Goal: Find specific page/section: Find specific page/section

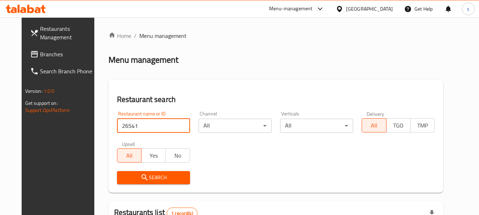
scroll to position [95, 0]
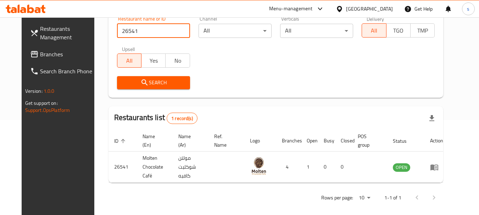
click at [40, 51] on span "Branches" at bounding box center [68, 54] width 56 height 9
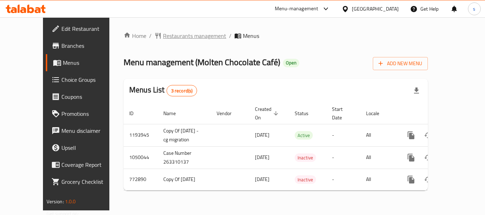
click at [170, 39] on span "Restaurants management" at bounding box center [194, 36] width 63 height 9
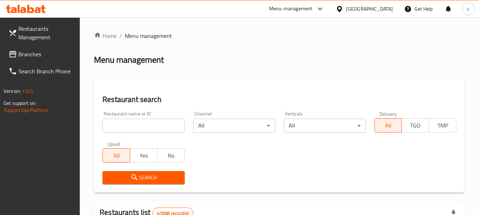
click at [137, 126] on input "search" at bounding box center [144, 126] width 82 height 14
paste input "26541"
type input "26541"
click button "Search" at bounding box center [144, 177] width 82 height 13
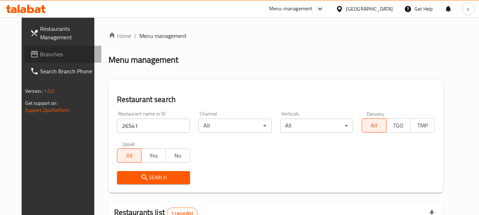
click at [56, 49] on link "Branches" at bounding box center [62, 54] width 77 height 17
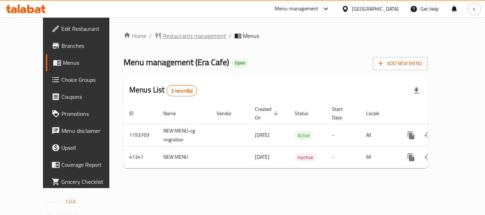
click at [178, 38] on span "Restaurants management" at bounding box center [194, 36] width 63 height 9
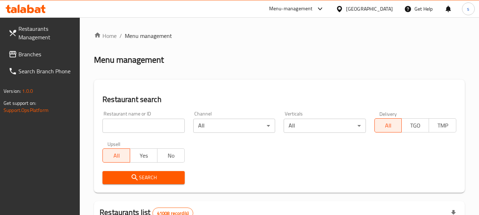
click at [129, 125] on input "search" at bounding box center [144, 126] width 82 height 14
paste input "21546"
type input "21546"
click button "Search" at bounding box center [144, 177] width 82 height 13
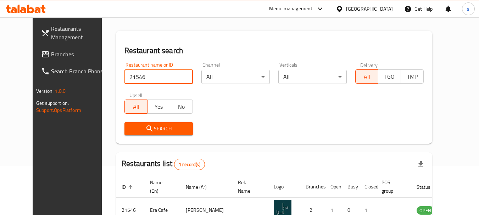
scroll to position [95, 0]
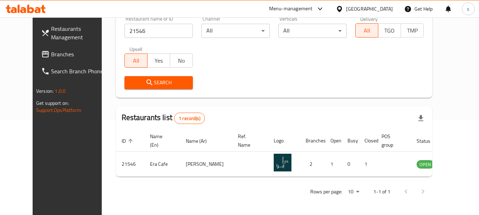
click at [51, 53] on span "Branches" at bounding box center [79, 54] width 56 height 9
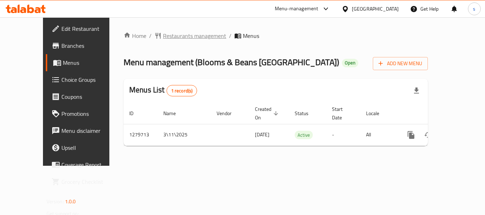
click at [166, 35] on span "Restaurants management" at bounding box center [194, 36] width 63 height 9
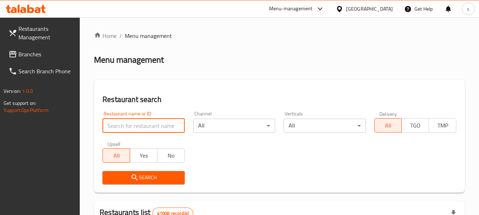
click at [133, 128] on input "search" at bounding box center [144, 126] width 82 height 14
paste input "693457"
type input "693457"
click button "Search" at bounding box center [144, 177] width 82 height 13
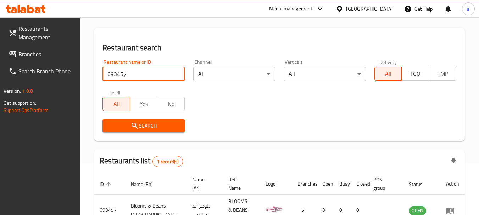
scroll to position [101, 0]
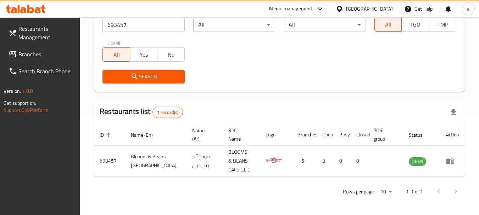
click at [31, 56] on span "Branches" at bounding box center [46, 54] width 56 height 9
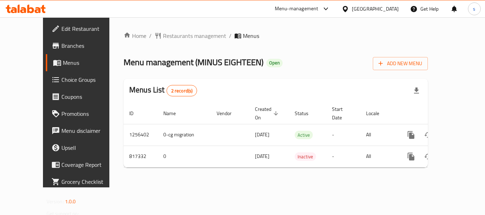
click at [177, 35] on span "Restaurants management" at bounding box center [194, 36] width 63 height 9
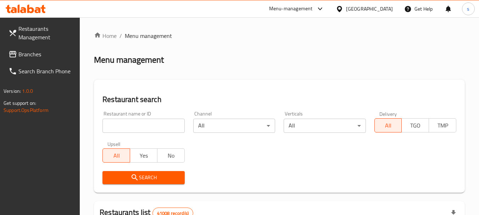
click at [124, 125] on input "search" at bounding box center [144, 126] width 82 height 14
paste input "654900"
type input "654900"
click button "Search" at bounding box center [144, 177] width 82 height 13
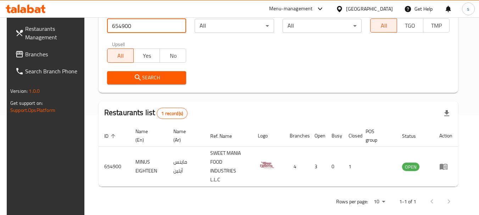
scroll to position [101, 0]
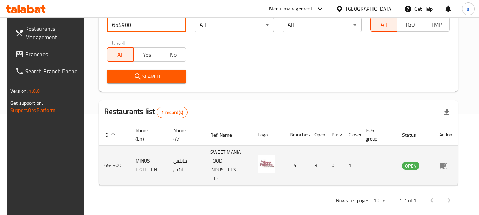
click at [448, 163] on icon "enhanced table" at bounding box center [444, 166] width 8 height 6
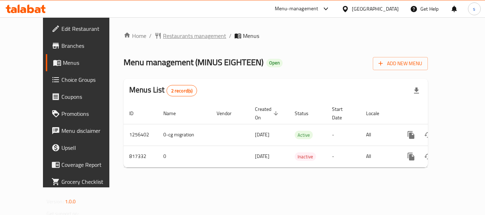
click at [163, 37] on span "Restaurants management" at bounding box center [194, 36] width 63 height 9
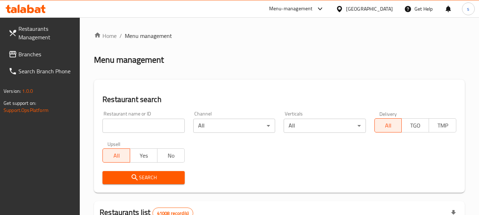
click at [133, 127] on input "search" at bounding box center [144, 126] width 82 height 14
paste input "654900"
type input "654900"
click button "Search" at bounding box center [144, 177] width 82 height 13
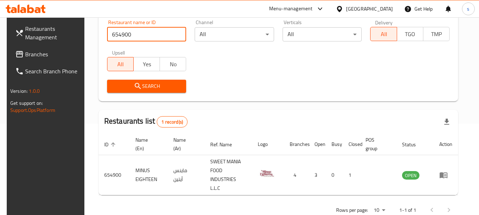
scroll to position [101, 0]
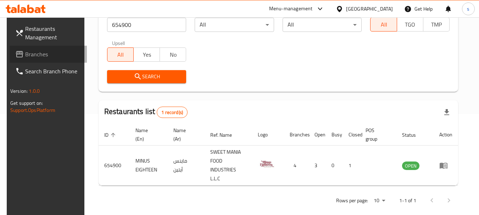
click at [26, 50] on span "Branches" at bounding box center [53, 54] width 56 height 9
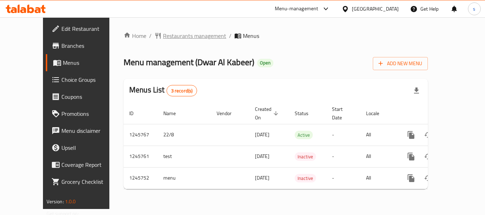
click at [163, 37] on span "Restaurants management" at bounding box center [194, 36] width 63 height 9
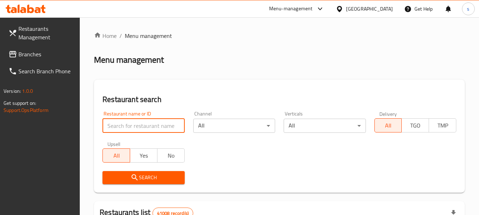
click at [131, 126] on input "search" at bounding box center [144, 126] width 82 height 14
paste input "682732"
type input "682732"
click button "Search" at bounding box center [144, 177] width 82 height 13
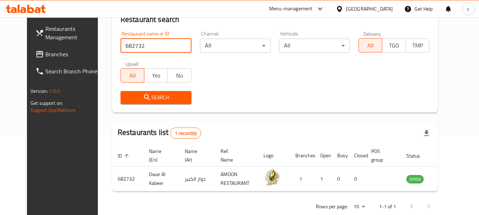
scroll to position [95, 0]
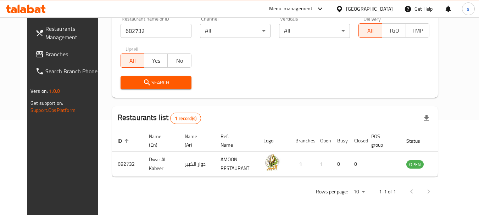
click at [45, 54] on span "Branches" at bounding box center [73, 54] width 56 height 9
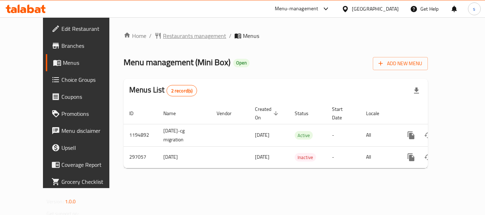
click at [166, 34] on span "Restaurants management" at bounding box center [194, 36] width 63 height 9
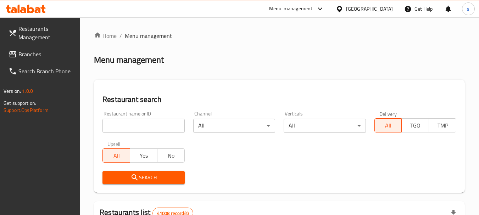
click at [127, 128] on input "search" at bounding box center [144, 126] width 82 height 14
paste input "628498"
type input "628498"
click button "Search" at bounding box center [144, 177] width 82 height 13
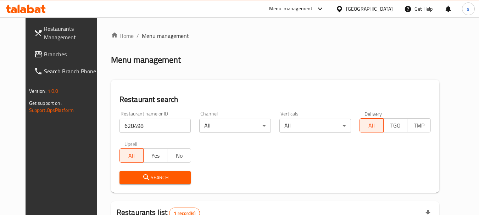
drag, startPoint x: 37, startPoint y: 53, endPoint x: 44, endPoint y: 57, distance: 8.3
click at [44, 53] on span "Branches" at bounding box center [72, 54] width 56 height 9
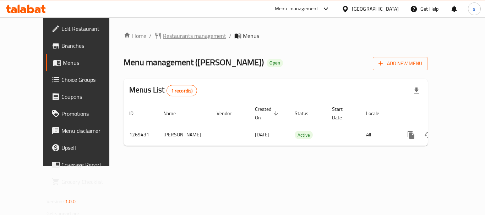
click at [163, 33] on span "Restaurants management" at bounding box center [194, 36] width 63 height 9
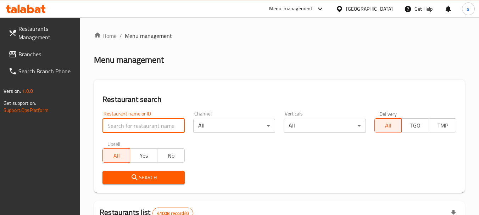
click at [140, 130] on input "search" at bounding box center [144, 126] width 82 height 14
paste input "601213"
type input "601213"
click button "Search" at bounding box center [144, 177] width 82 height 13
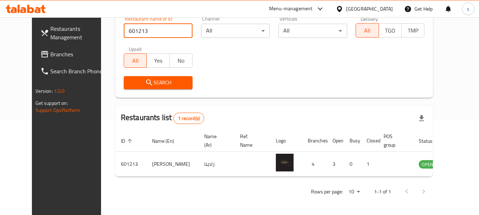
scroll to position [60, 0]
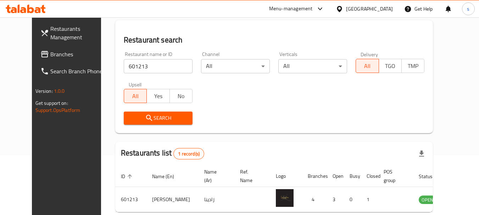
click at [50, 50] on span "Branches" at bounding box center [78, 54] width 56 height 9
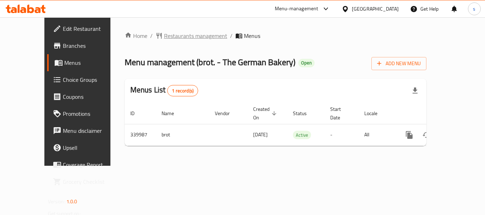
click at [164, 35] on span "Restaurants management" at bounding box center [195, 36] width 63 height 9
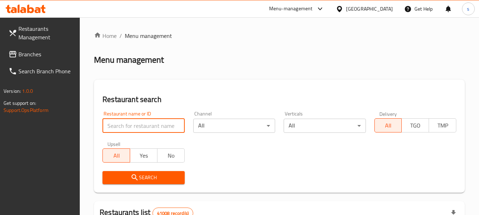
click at [123, 131] on input "search" at bounding box center [144, 126] width 82 height 14
paste input "630173"
click button "Search" at bounding box center [144, 177] width 82 height 13
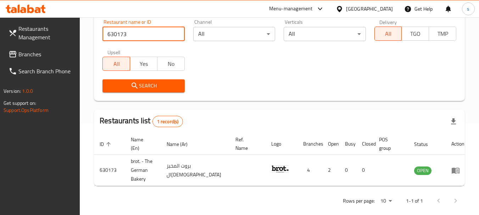
scroll to position [95, 0]
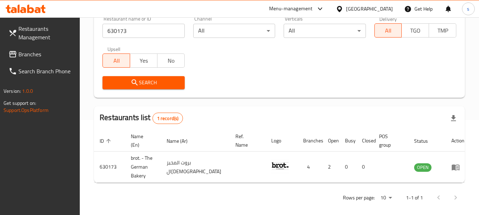
click at [119, 29] on input "630173" at bounding box center [144, 31] width 82 height 14
paste input "16595"
type input "16595"
click at [39, 58] on span "Branches" at bounding box center [46, 54] width 56 height 9
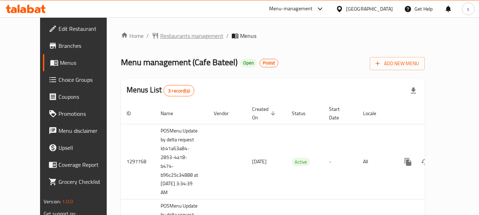
click at [176, 32] on span "Restaurants management" at bounding box center [191, 36] width 63 height 9
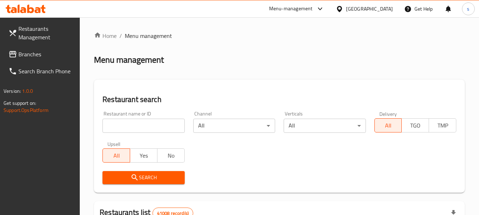
click at [122, 124] on input "search" at bounding box center [144, 126] width 82 height 14
paste input "8581"
type input "8581"
click button "Search" at bounding box center [144, 177] width 82 height 13
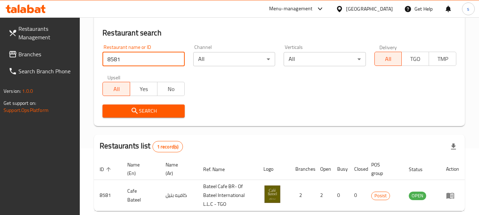
scroll to position [101, 0]
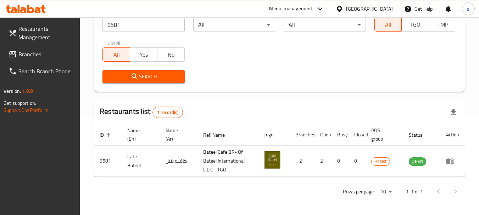
click at [35, 51] on span "Branches" at bounding box center [46, 54] width 56 height 9
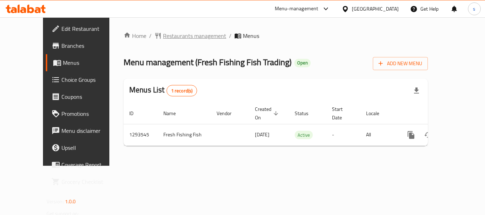
click at [171, 37] on span "Restaurants management" at bounding box center [194, 36] width 63 height 9
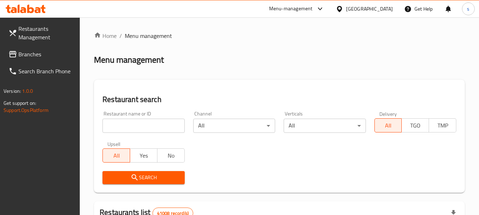
click at [125, 129] on input "search" at bounding box center [144, 126] width 82 height 14
paste input "29097"
type input "29097"
click button "Search" at bounding box center [144, 177] width 82 height 13
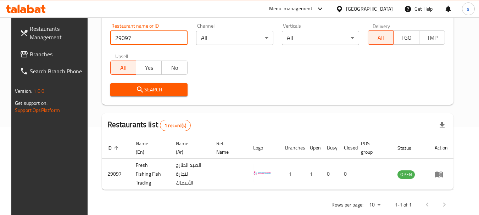
scroll to position [95, 0]
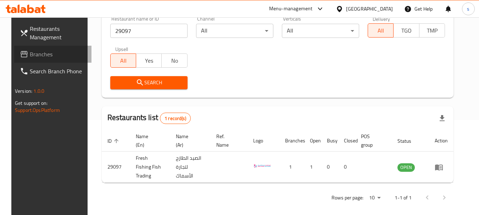
click at [40, 54] on span "Branches" at bounding box center [58, 54] width 56 height 9
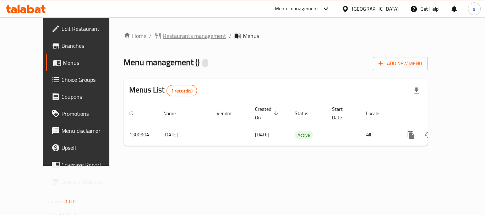
click at [163, 37] on span "Restaurants management" at bounding box center [194, 36] width 63 height 9
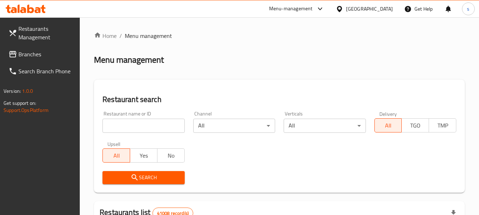
click at [120, 128] on input "search" at bounding box center [144, 126] width 82 height 14
paste input "701800"
type input "701800"
click button "Search" at bounding box center [144, 177] width 82 height 13
click at [22, 53] on span "Branches" at bounding box center [46, 54] width 56 height 9
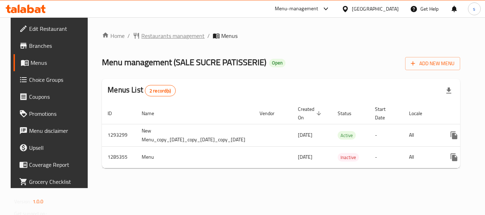
click at [161, 34] on span "Restaurants management" at bounding box center [172, 36] width 63 height 9
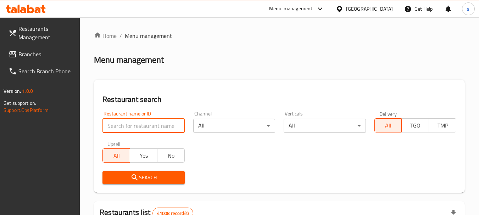
click at [123, 128] on input "search" at bounding box center [144, 126] width 82 height 14
paste input "695943"
type input "695943"
click button "Search" at bounding box center [144, 177] width 82 height 13
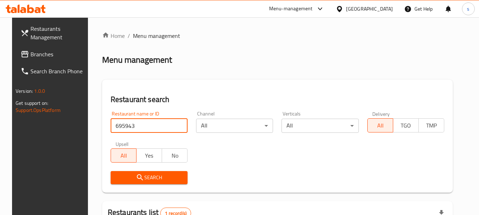
scroll to position [101, 0]
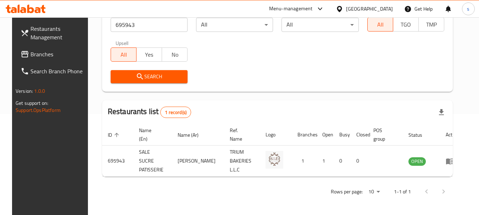
drag, startPoint x: 21, startPoint y: 60, endPoint x: 28, endPoint y: 55, distance: 9.2
click at [21, 60] on link "Branches" at bounding box center [53, 54] width 77 height 17
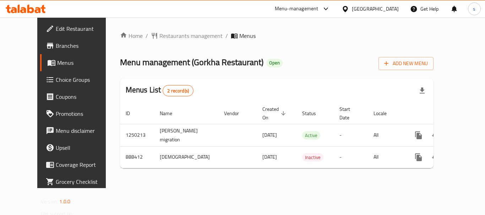
click at [166, 28] on div "Home / Restaurants management / Menus Menu management ( Gorkha Restaurant ) Ope…" at bounding box center [277, 102] width 342 height 171
click at [160, 37] on span "Restaurants management" at bounding box center [190, 36] width 63 height 9
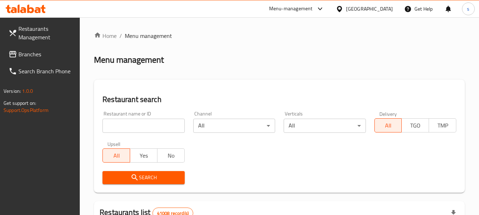
click at [137, 126] on input "search" at bounding box center [144, 126] width 82 height 14
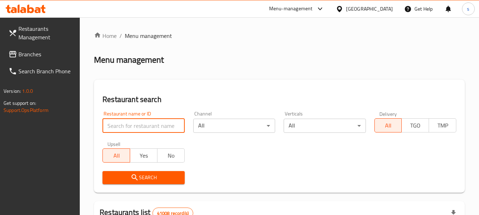
paste input "657851"
type input "657851"
click button "Search" at bounding box center [144, 177] width 82 height 13
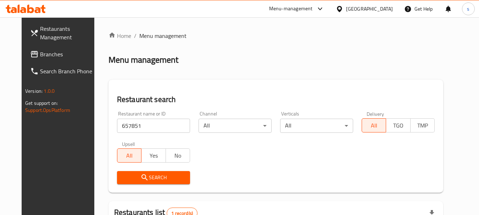
click at [364, 10] on div "United Arab Emirates" at bounding box center [369, 9] width 47 height 8
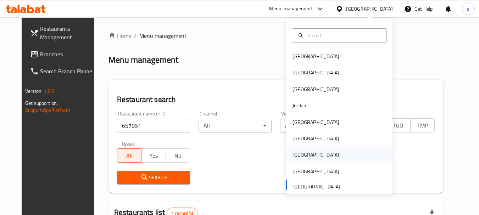
click at [298, 156] on div "[GEOGRAPHIC_DATA]" at bounding box center [316, 155] width 47 height 8
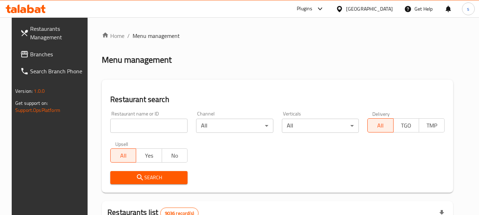
click at [30, 54] on span "Branches" at bounding box center [58, 54] width 56 height 9
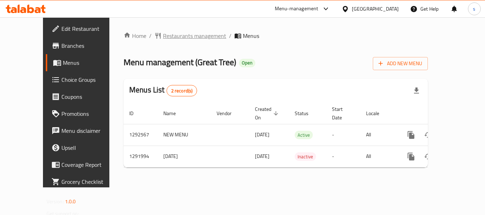
click at [163, 37] on span "Restaurants management" at bounding box center [194, 36] width 63 height 9
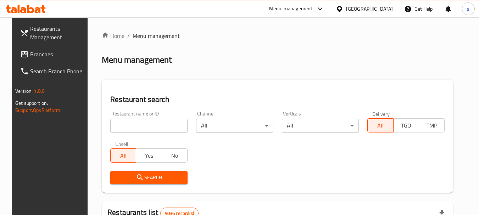
click at [131, 131] on input "search" at bounding box center [148, 126] width 77 height 14
paste input "698930"
type input "698930"
click button "Search" at bounding box center [148, 177] width 77 height 13
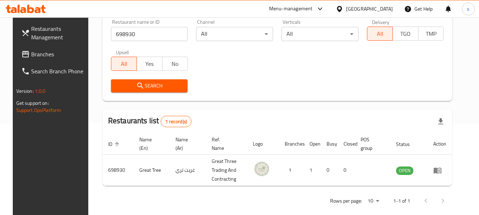
scroll to position [101, 0]
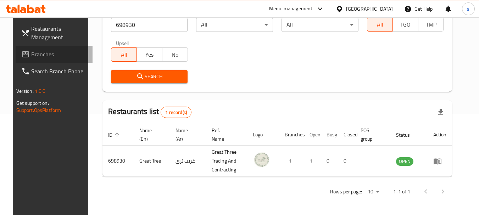
click at [31, 55] on span "Branches" at bounding box center [59, 54] width 56 height 9
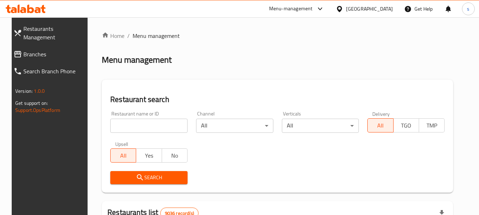
drag, startPoint x: 24, startPoint y: 50, endPoint x: 49, endPoint y: 54, distance: 25.9
click at [24, 50] on span "Branches" at bounding box center [54, 54] width 63 height 9
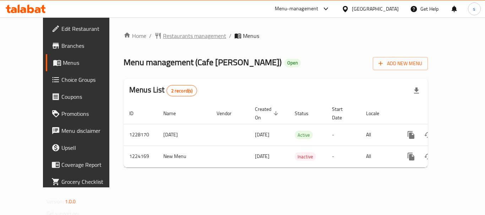
click at [163, 37] on span "Restaurants management" at bounding box center [194, 36] width 63 height 9
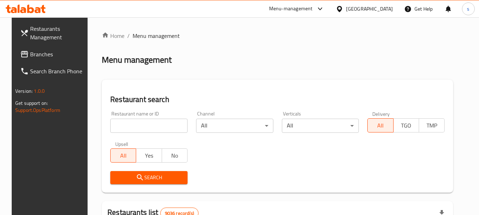
click at [133, 126] on input "search" at bounding box center [148, 126] width 77 height 14
paste input "674843"
type input "674843"
click button "Search" at bounding box center [148, 177] width 77 height 13
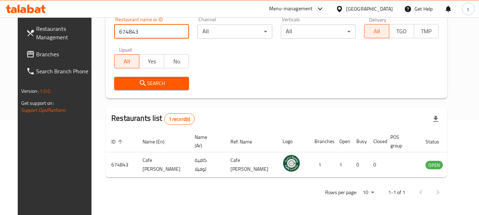
scroll to position [95, 0]
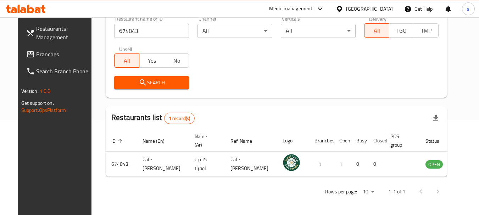
click at [36, 55] on span "Branches" at bounding box center [64, 54] width 56 height 9
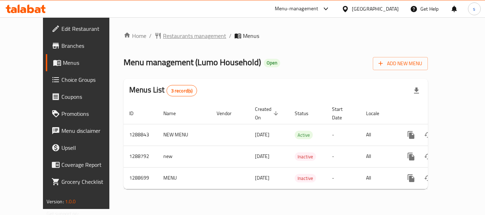
click at [163, 37] on span "Restaurants management" at bounding box center [194, 36] width 63 height 9
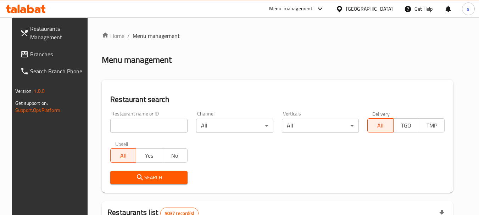
click at [144, 123] on input "search" at bounding box center [148, 126] width 77 height 14
paste input "697069"
type input "697069"
click button "Search" at bounding box center [148, 177] width 77 height 13
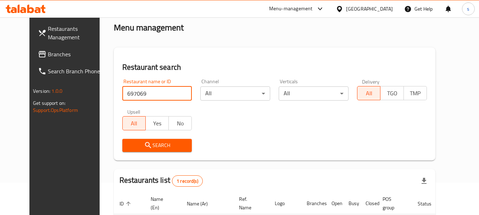
scroll to position [95, 0]
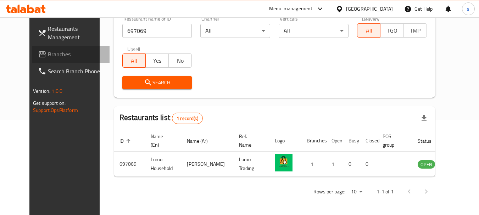
click at [48, 56] on span "Branches" at bounding box center [76, 54] width 56 height 9
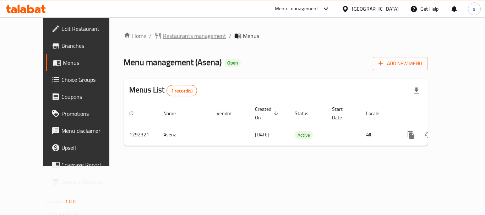
click at [166, 38] on span "Restaurants management" at bounding box center [194, 36] width 63 height 9
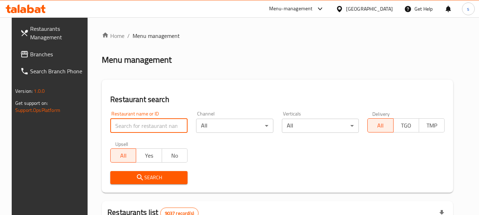
click at [135, 120] on input "search" at bounding box center [148, 126] width 77 height 14
paste input "698976"
type input "698976"
click button "Search" at bounding box center [148, 177] width 77 height 13
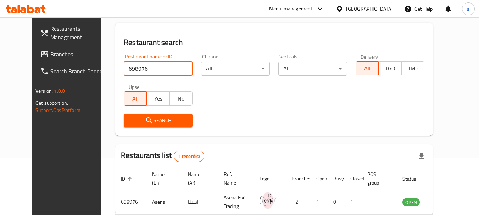
scroll to position [95, 0]
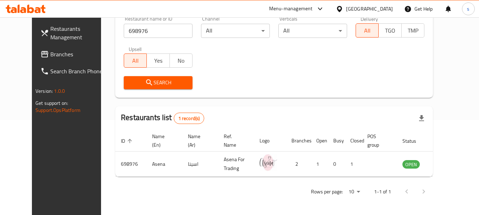
drag, startPoint x: 29, startPoint y: 59, endPoint x: 45, endPoint y: 54, distance: 16.7
click at [50, 59] on span "Branches" at bounding box center [78, 54] width 56 height 9
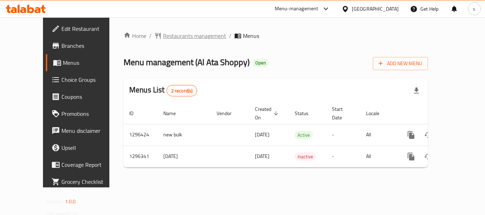
click at [163, 35] on span "Restaurants management" at bounding box center [194, 36] width 63 height 9
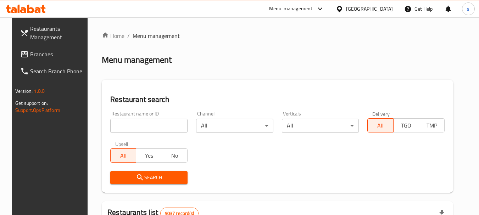
click at [130, 128] on input "search" at bounding box center [148, 126] width 77 height 14
paste input "699902"
type input "699902"
click button "Search" at bounding box center [148, 177] width 77 height 13
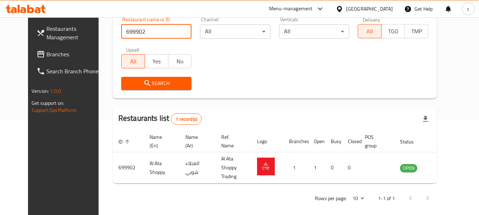
scroll to position [95, 0]
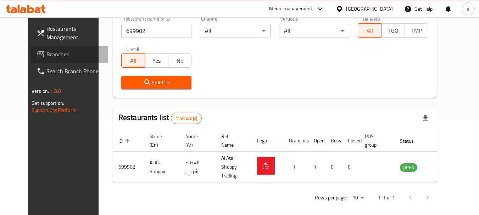
click at [46, 51] on span "Branches" at bounding box center [74, 54] width 56 height 9
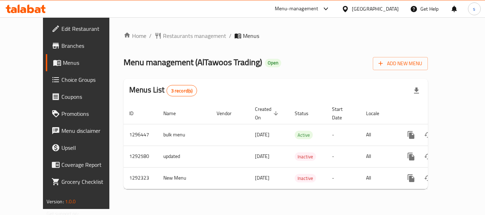
click at [171, 37] on span "Restaurants management" at bounding box center [194, 36] width 63 height 9
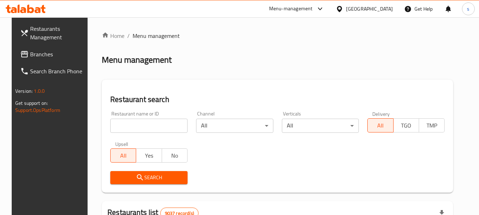
click at [129, 127] on input "search" at bounding box center [148, 126] width 77 height 14
paste input "698980"
type input "698980"
click button "Search" at bounding box center [148, 177] width 77 height 13
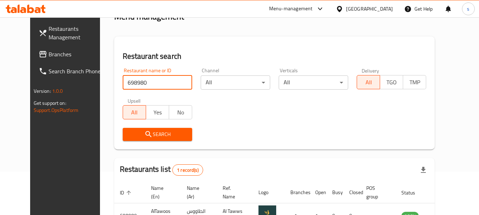
scroll to position [92, 0]
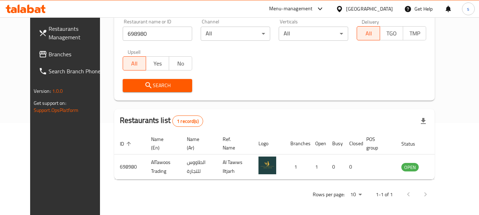
click at [49, 51] on span "Branches" at bounding box center [77, 54] width 56 height 9
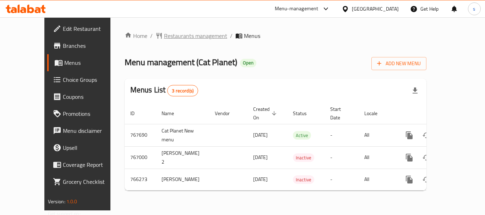
click at [164, 33] on span "Restaurants management" at bounding box center [195, 36] width 63 height 9
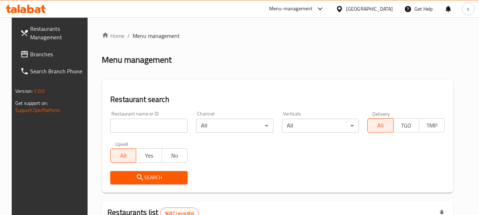
click at [124, 127] on input "search" at bounding box center [148, 126] width 77 height 14
paste input "650571"
type input "650571"
click button "Search" at bounding box center [148, 177] width 77 height 13
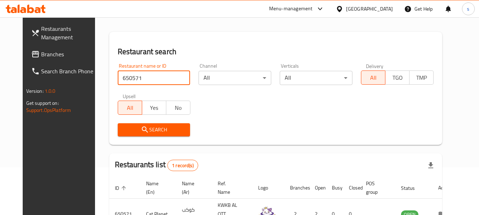
scroll to position [95, 0]
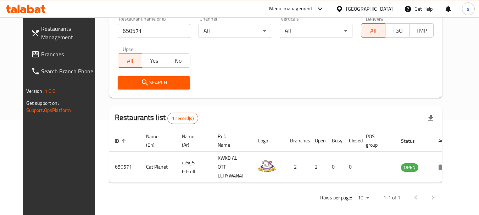
drag, startPoint x: 38, startPoint y: 55, endPoint x: 48, endPoint y: 56, distance: 9.6
click at [41, 55] on span "Branches" at bounding box center [69, 54] width 56 height 9
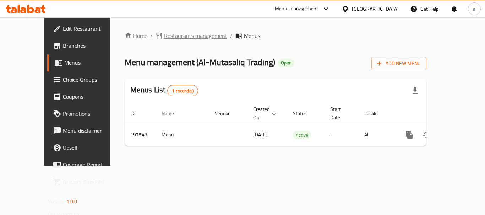
click at [164, 37] on span "Restaurants management" at bounding box center [195, 36] width 63 height 9
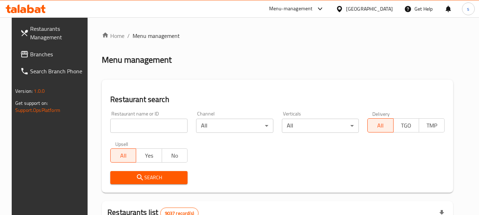
click at [131, 130] on input "search" at bounding box center [148, 126] width 77 height 14
paste input "621856"
type input "621856"
click button "Search" at bounding box center [148, 177] width 77 height 13
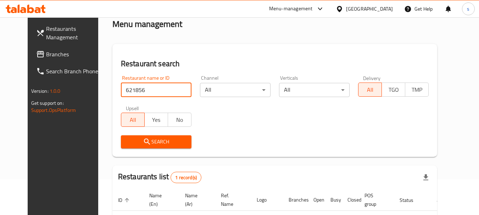
scroll to position [95, 0]
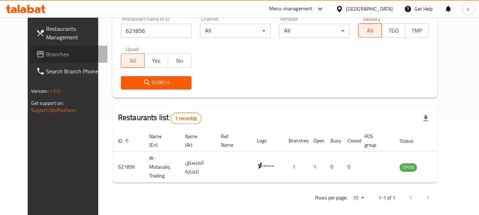
click at [46, 50] on span "Branches" at bounding box center [74, 54] width 56 height 9
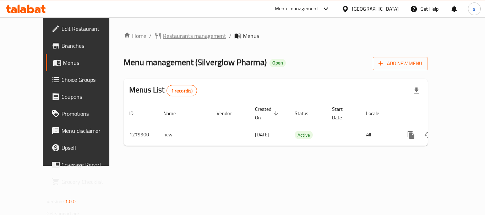
click at [163, 35] on span "Restaurants management" at bounding box center [194, 36] width 63 height 9
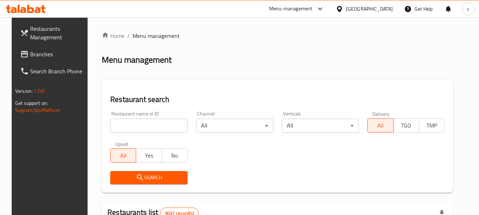
click at [133, 127] on input "search" at bounding box center [148, 126] width 77 height 14
paste input "693444"
type input "693444"
click button "Search" at bounding box center [148, 177] width 77 height 13
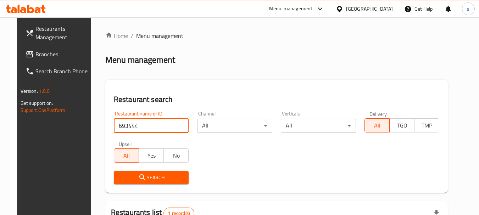
click at [37, 55] on span "Branches" at bounding box center [63, 54] width 56 height 9
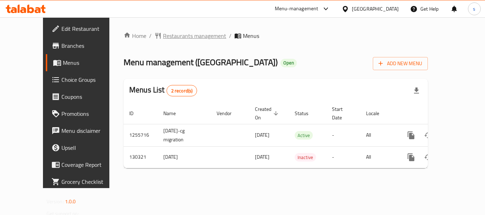
click at [178, 38] on span "Restaurants management" at bounding box center [194, 36] width 63 height 9
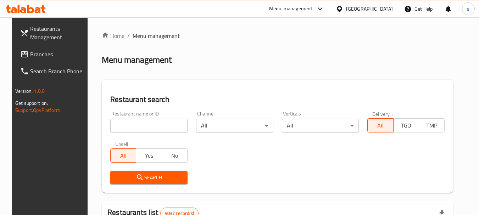
drag, startPoint x: 131, startPoint y: 132, endPoint x: 123, endPoint y: 132, distance: 7.8
click at [131, 132] on input "search" at bounding box center [148, 126] width 77 height 14
paste input "609943"
type input "609943"
click button "Search" at bounding box center [148, 177] width 77 height 13
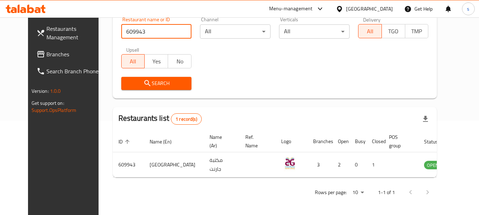
scroll to position [95, 0]
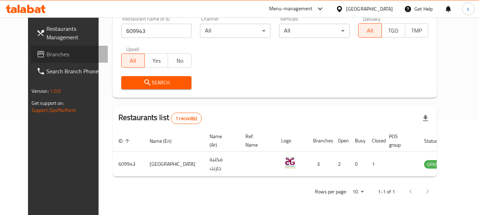
click at [46, 54] on span "Branches" at bounding box center [74, 54] width 56 height 9
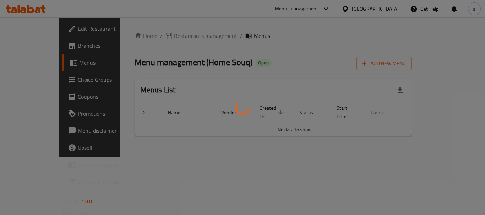
click at [166, 37] on div at bounding box center [242, 107] width 485 height 215
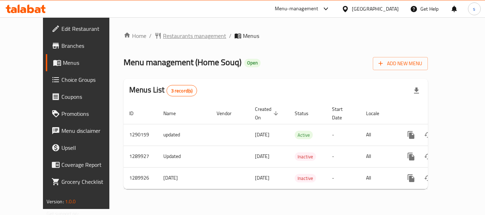
click at [163, 35] on span "Restaurants management" at bounding box center [194, 36] width 63 height 9
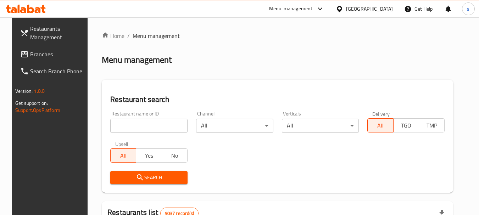
click at [137, 128] on input "search" at bounding box center [148, 126] width 77 height 14
paste input "697792"
type input "697792"
click button "Search" at bounding box center [148, 177] width 77 height 13
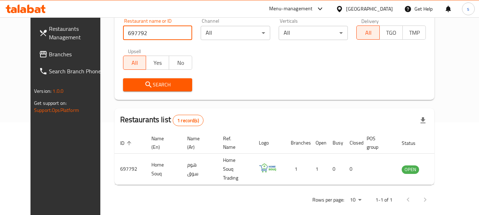
scroll to position [95, 0]
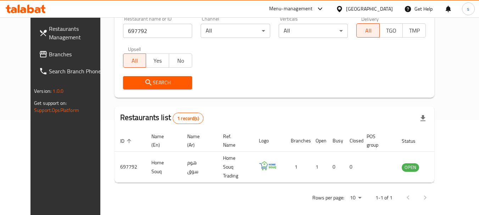
click at [41, 59] on link "Branches" at bounding box center [71, 54] width 77 height 17
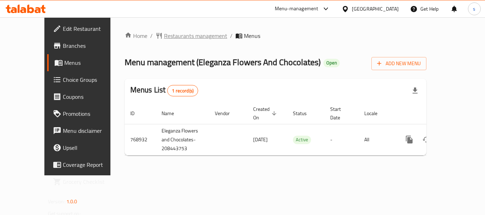
click at [164, 37] on span "Restaurants management" at bounding box center [195, 36] width 63 height 9
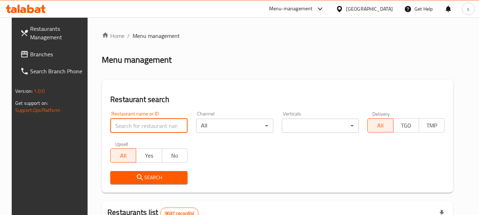
click at [129, 129] on input "search" at bounding box center [148, 126] width 77 height 14
paste input "651131"
type input "651131"
click button "Search" at bounding box center [148, 177] width 77 height 13
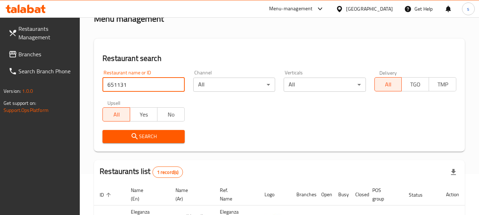
scroll to position [101, 0]
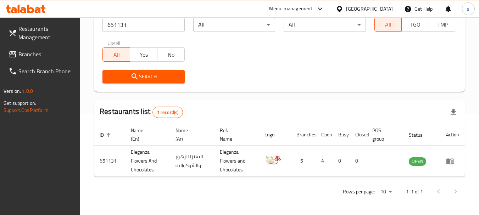
click at [31, 57] on span "Branches" at bounding box center [46, 54] width 56 height 9
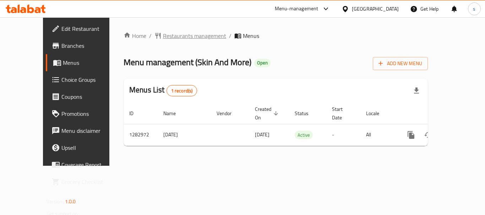
click at [163, 33] on span "Restaurants management" at bounding box center [194, 36] width 63 height 9
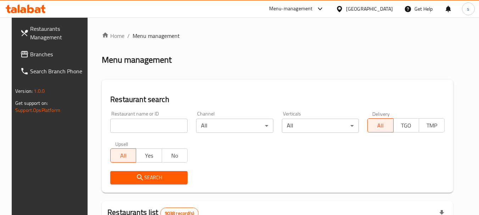
click at [136, 130] on input "search" at bounding box center [148, 126] width 77 height 14
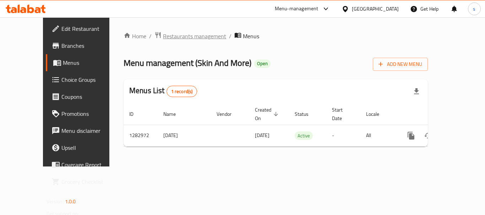
click at [164, 37] on span "Restaurants management" at bounding box center [194, 36] width 63 height 9
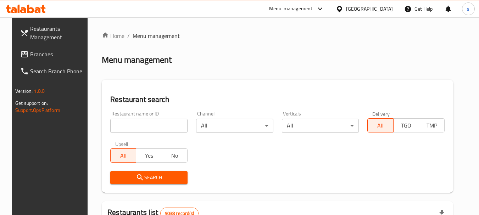
click at [124, 121] on input "search" at bounding box center [148, 126] width 77 height 14
paste input "695046"
type input "695046"
click button "Search" at bounding box center [148, 177] width 77 height 13
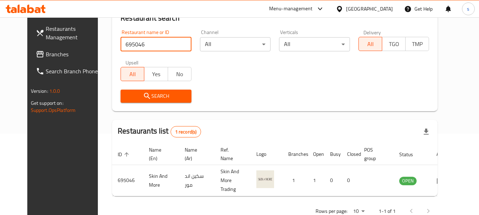
scroll to position [92, 0]
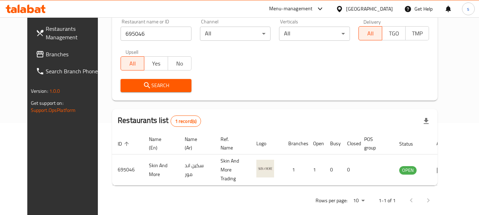
click at [46, 54] on span "Branches" at bounding box center [74, 54] width 56 height 9
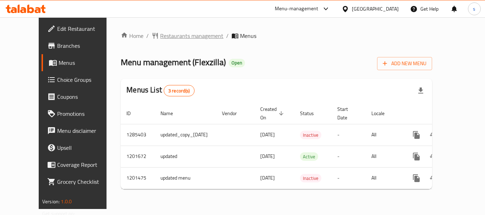
click at [175, 36] on span "Restaurants management" at bounding box center [191, 36] width 63 height 9
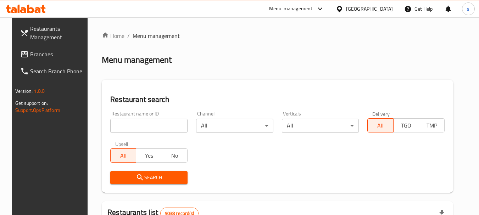
click at [132, 122] on input "search" at bounding box center [148, 126] width 77 height 14
paste input "668704"
type input "668704"
click button "Search" at bounding box center [148, 177] width 77 height 13
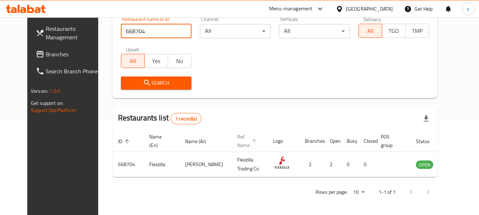
scroll to position [95, 0]
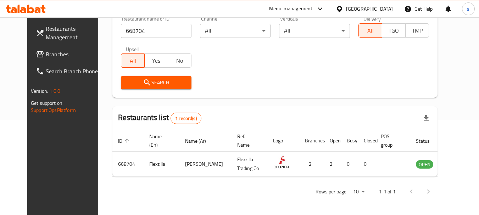
click at [46, 53] on span "Branches" at bounding box center [74, 54] width 56 height 9
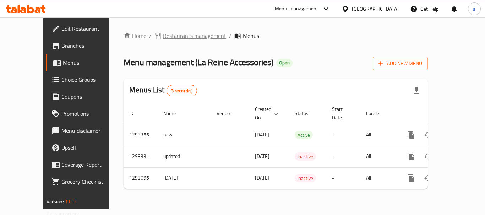
click at [163, 37] on span "Restaurants management" at bounding box center [194, 36] width 63 height 9
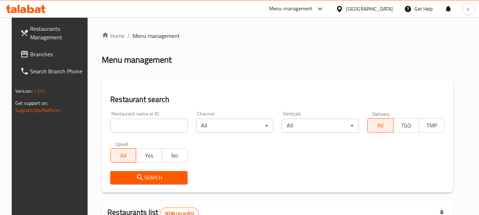
click at [120, 121] on input "search" at bounding box center [148, 126] width 77 height 14
paste input "699347"
type input "699347"
click button "Search" at bounding box center [148, 177] width 77 height 13
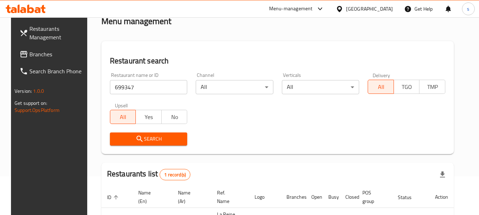
scroll to position [101, 0]
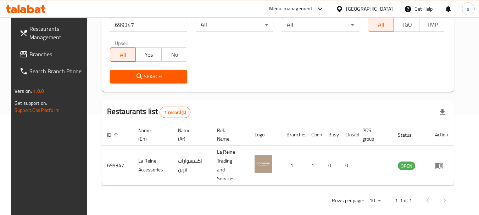
click at [20, 51] on icon at bounding box center [24, 54] width 9 height 9
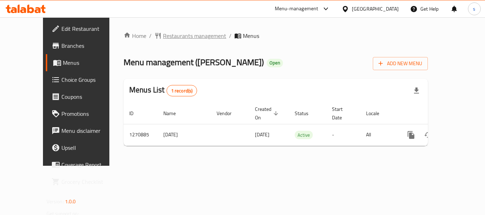
click at [163, 37] on span "Restaurants management" at bounding box center [194, 36] width 63 height 9
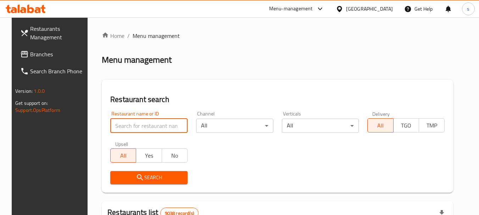
click at [137, 128] on input "search" at bounding box center [148, 126] width 77 height 14
paste input "689425"
type input "689425"
click button "Search" at bounding box center [148, 177] width 77 height 13
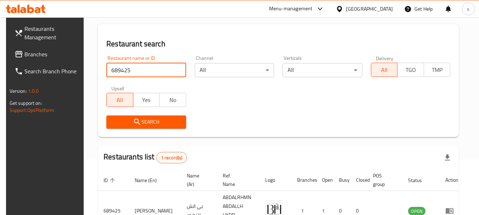
scroll to position [101, 0]
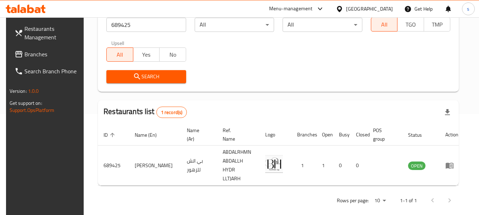
click at [24, 54] on span "Branches" at bounding box center [52, 54] width 56 height 9
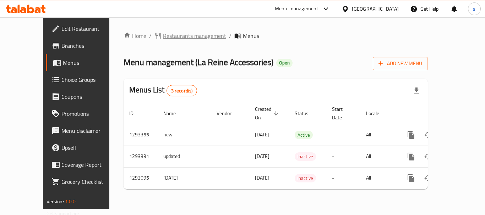
click at [163, 38] on span "Restaurants management" at bounding box center [194, 36] width 63 height 9
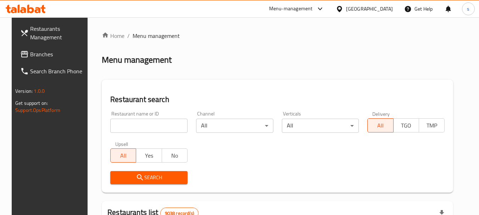
click at [141, 130] on input "search" at bounding box center [148, 126] width 77 height 14
paste input "699347"
type input "699347"
click button "Search" at bounding box center [148, 177] width 77 height 13
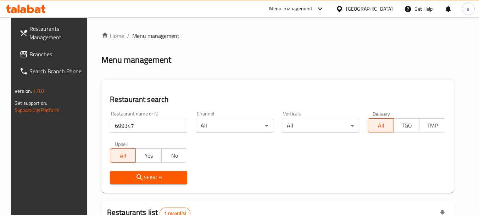
click at [389, 6] on div "Qatar" at bounding box center [369, 9] width 47 height 8
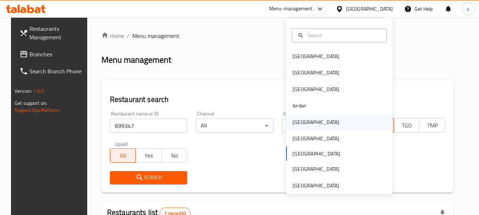
click at [303, 124] on div "[GEOGRAPHIC_DATA]" at bounding box center [316, 122] width 58 height 16
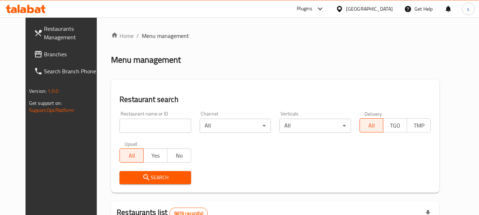
click at [44, 54] on span "Branches" at bounding box center [72, 54] width 56 height 9
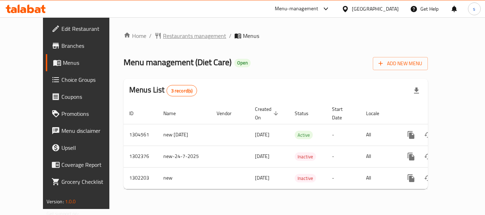
click at [163, 37] on span "Restaurants management" at bounding box center [194, 36] width 63 height 9
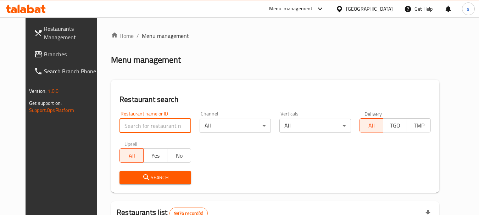
click at [134, 127] on input "search" at bounding box center [155, 126] width 71 height 14
paste input "2237"
type input "2237"
click button "Search" at bounding box center [155, 177] width 71 height 13
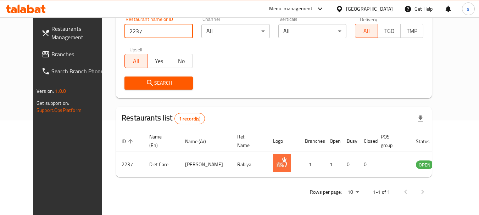
scroll to position [95, 0]
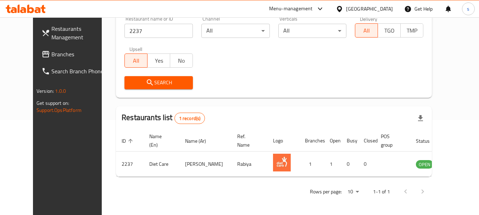
click at [51, 57] on span "Branches" at bounding box center [79, 54] width 56 height 9
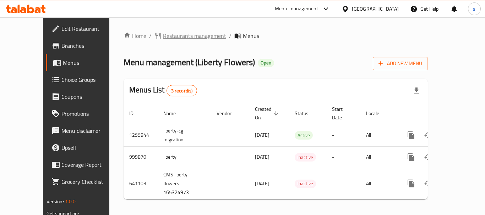
click at [163, 37] on span "Restaurants management" at bounding box center [194, 36] width 63 height 9
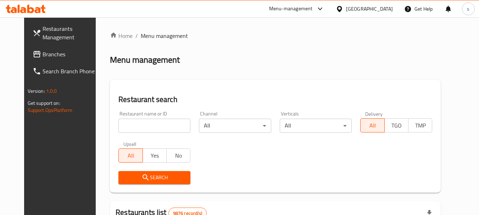
click at [128, 129] on input "search" at bounding box center [154, 126] width 72 height 14
paste input "640529"
type input "640529"
click button "Search" at bounding box center [154, 177] width 72 height 13
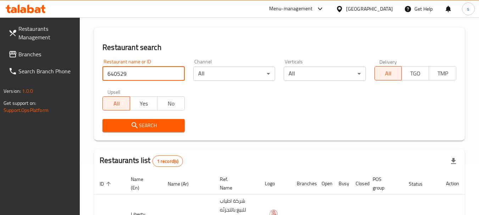
scroll to position [101, 0]
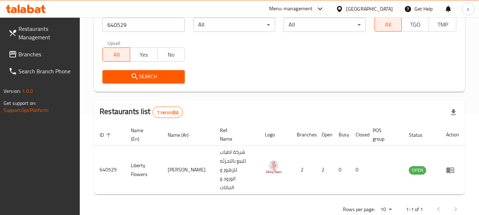
click at [25, 52] on span "Branches" at bounding box center [46, 54] width 56 height 9
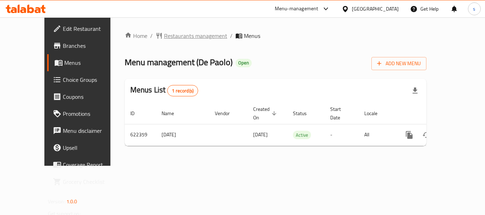
click at [167, 36] on span "Restaurants management" at bounding box center [195, 36] width 63 height 9
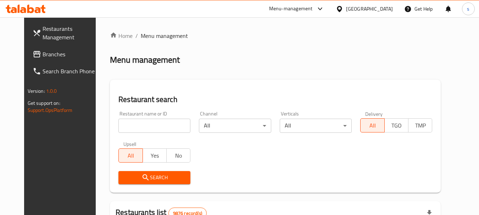
click at [144, 125] on input "search" at bounding box center [154, 126] width 72 height 14
paste input "639304"
type input "639304"
click button "Search" at bounding box center [154, 177] width 72 height 13
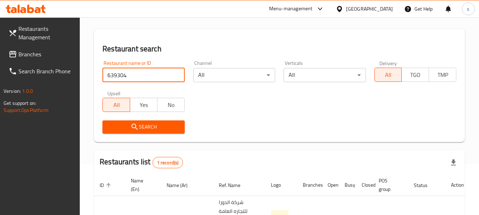
scroll to position [110, 0]
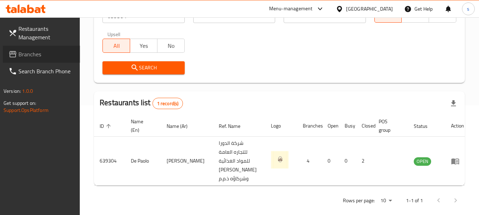
click at [36, 53] on span "Branches" at bounding box center [46, 54] width 56 height 9
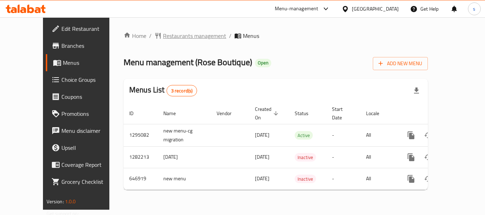
click at [163, 35] on span "Restaurants management" at bounding box center [194, 36] width 63 height 9
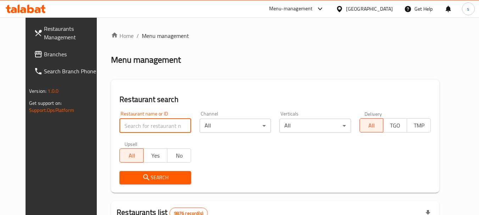
click at [138, 129] on input "search" at bounding box center [155, 126] width 71 height 14
paste input "640990"
type input "640990"
click button "Search" at bounding box center [155, 177] width 71 height 13
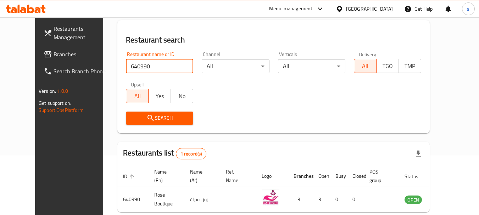
scroll to position [95, 0]
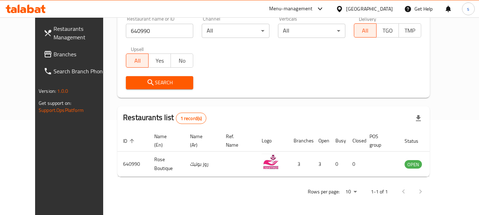
drag, startPoint x: 37, startPoint y: 56, endPoint x: 63, endPoint y: 62, distance: 27.5
click at [54, 56] on span "Branches" at bounding box center [82, 54] width 56 height 9
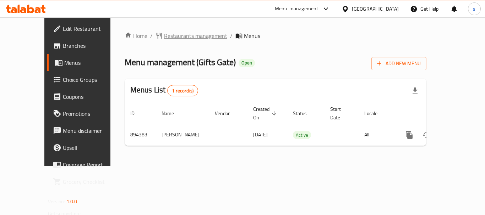
click at [165, 34] on span "Restaurants management" at bounding box center [195, 36] width 63 height 9
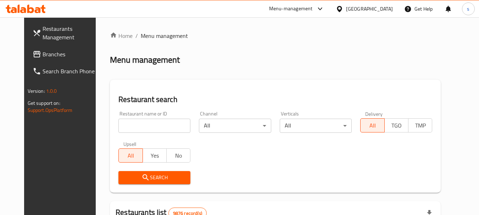
click at [137, 125] on input "search" at bounding box center [154, 126] width 72 height 14
paste input "658019"
type input "658019"
click button "Search" at bounding box center [154, 177] width 72 height 13
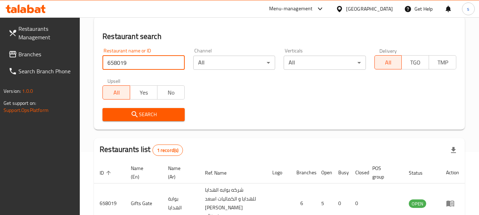
scroll to position [101, 0]
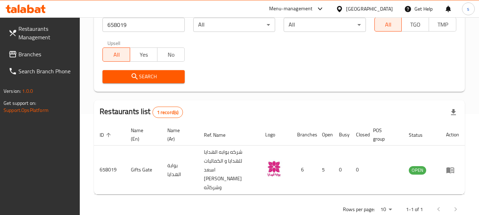
drag, startPoint x: 381, startPoint y: 10, endPoint x: 369, endPoint y: 15, distance: 13.5
click at [381, 10] on div "[GEOGRAPHIC_DATA]" at bounding box center [369, 9] width 47 height 8
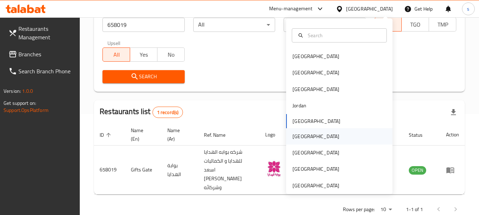
click at [294, 137] on div "[GEOGRAPHIC_DATA]" at bounding box center [316, 137] width 47 height 8
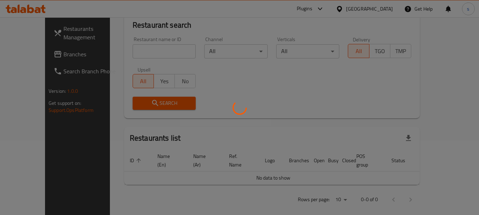
scroll to position [101, 0]
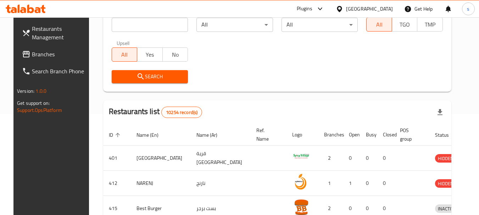
click at [45, 55] on span "Branches" at bounding box center [60, 54] width 56 height 9
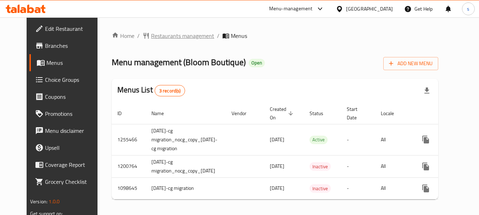
click at [166, 36] on span "Restaurants management" at bounding box center [182, 36] width 63 height 9
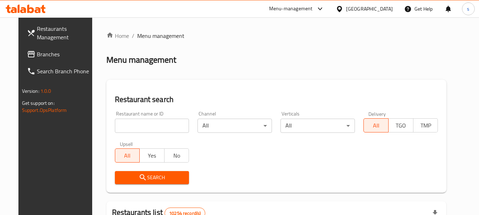
click at [128, 133] on div "Restaurant name or ID Restaurant name or ID" at bounding box center [152, 122] width 83 height 30
click at [131, 128] on input "search" at bounding box center [152, 126] width 74 height 14
paste input "626845"
type input "626845"
click button "Search" at bounding box center [152, 177] width 74 height 13
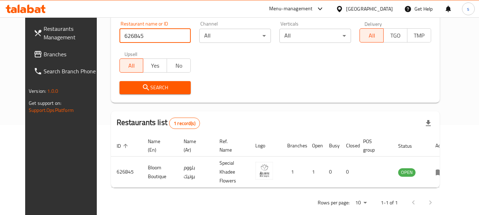
scroll to position [95, 0]
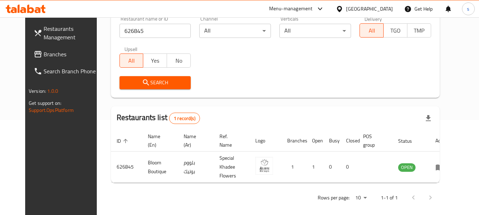
click at [44, 54] on span "Branches" at bounding box center [72, 54] width 56 height 9
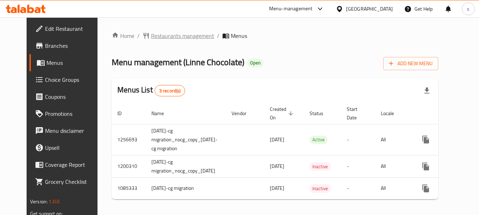
click at [168, 35] on span "Restaurants management" at bounding box center [182, 36] width 63 height 9
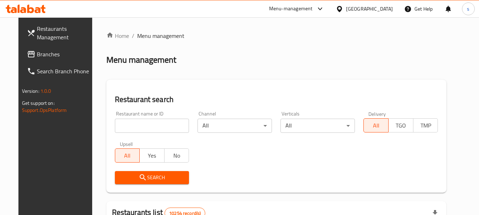
click at [147, 128] on input "search" at bounding box center [152, 126] width 74 height 14
paste input "23692"
type input "23692"
click button "Search" at bounding box center [152, 177] width 74 height 13
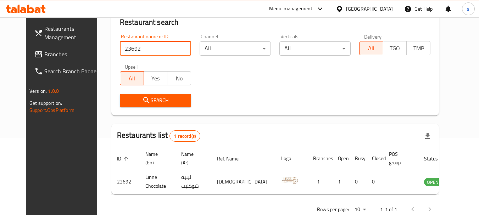
scroll to position [95, 0]
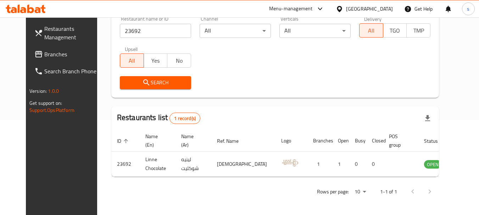
click at [44, 52] on span "Branches" at bounding box center [72, 54] width 56 height 9
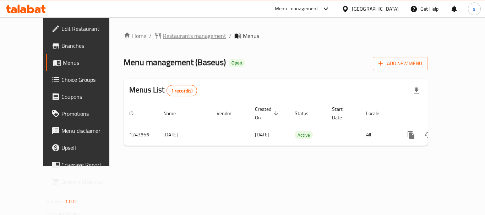
click at [163, 33] on span "Restaurants management" at bounding box center [194, 36] width 63 height 9
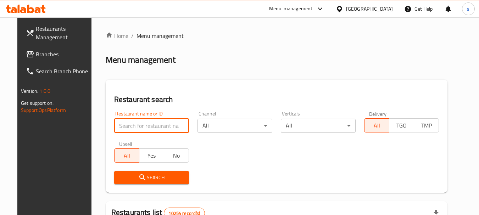
click at [125, 128] on input "search" at bounding box center [151, 126] width 75 height 14
paste input "681687"
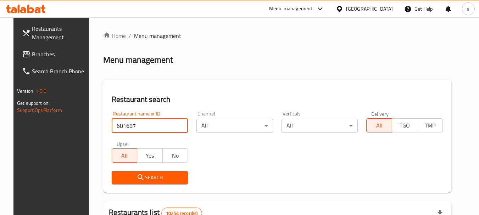
type input "681687"
click button "Search" at bounding box center [150, 177] width 77 height 13
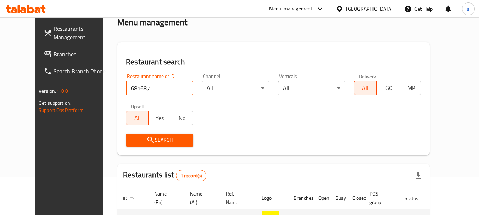
scroll to position [95, 0]
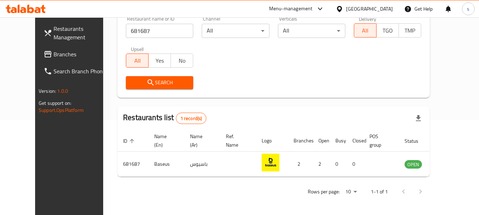
click at [54, 54] on span "Branches" at bounding box center [82, 54] width 56 height 9
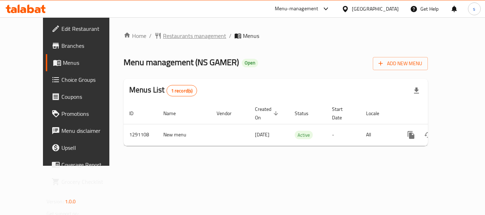
click at [163, 36] on span "Restaurants management" at bounding box center [194, 36] width 63 height 9
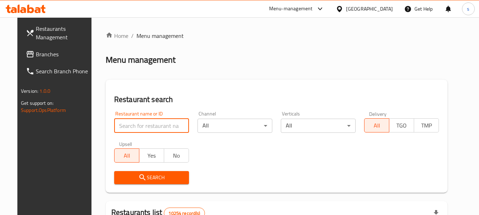
click at [131, 126] on input "search" at bounding box center [151, 126] width 75 height 14
paste input "698460"
type input "698460"
click button "Search" at bounding box center [151, 177] width 75 height 13
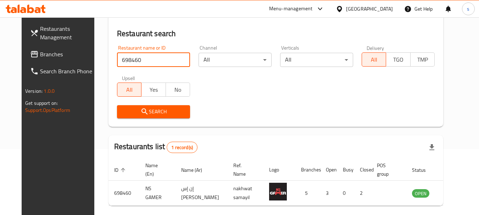
scroll to position [92, 0]
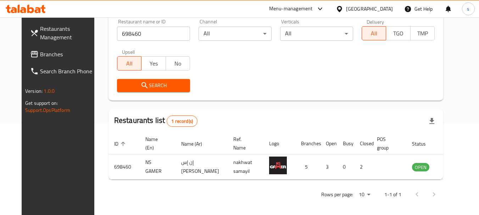
click at [387, 10] on div "Oman" at bounding box center [369, 9] width 47 height 8
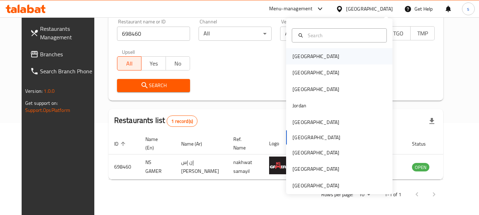
click at [305, 56] on div "[GEOGRAPHIC_DATA]" at bounding box center [316, 56] width 58 height 16
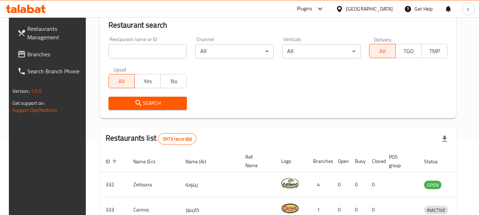
scroll to position [92, 0]
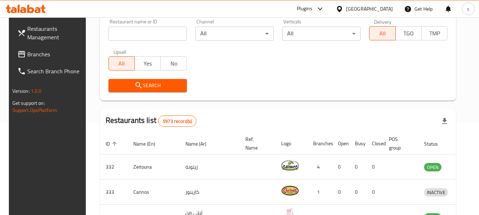
drag, startPoint x: 37, startPoint y: 56, endPoint x: 44, endPoint y: 62, distance: 9.3
click at [37, 56] on span "Branches" at bounding box center [55, 54] width 56 height 9
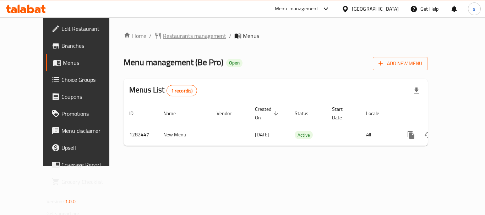
click at [163, 37] on span "Restaurants management" at bounding box center [194, 36] width 63 height 9
click at [165, 39] on span "Restaurants management" at bounding box center [194, 36] width 63 height 9
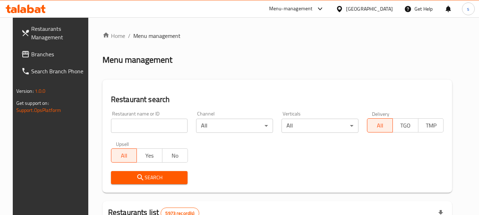
click at [134, 131] on input "search" at bounding box center [149, 126] width 77 height 14
paste input "694802"
type input "694802"
click button "Search" at bounding box center [149, 177] width 77 height 13
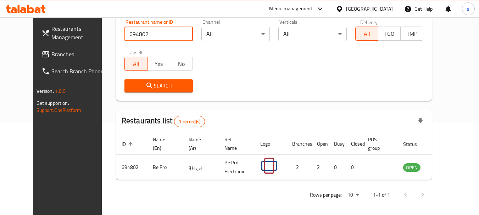
scroll to position [95, 0]
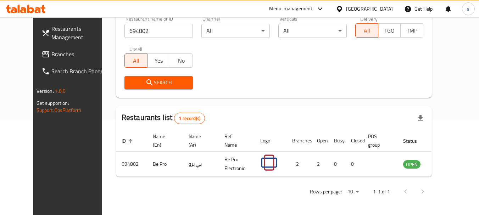
click at [51, 55] on span "Branches" at bounding box center [79, 54] width 56 height 9
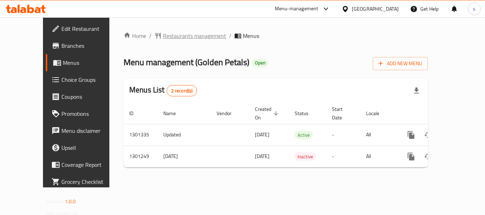
click at [163, 34] on span "Restaurants management" at bounding box center [194, 36] width 63 height 9
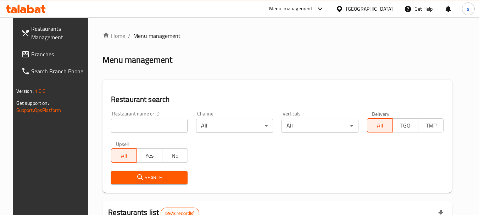
click at [132, 126] on input "search" at bounding box center [149, 126] width 77 height 14
paste input "701874"
type input "701874"
click button "Search" at bounding box center [149, 177] width 77 height 13
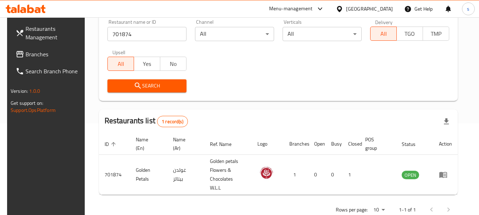
scroll to position [92, 0]
click at [34, 55] on span "Branches" at bounding box center [54, 54] width 56 height 9
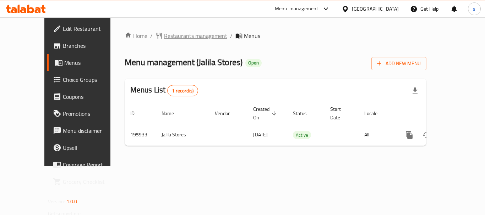
click at [166, 36] on span "Restaurants management" at bounding box center [195, 36] width 63 height 9
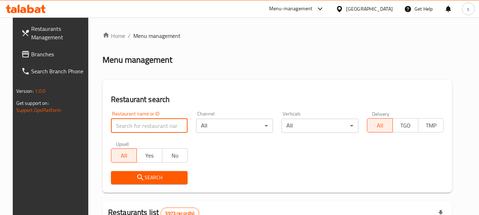
click at [137, 124] on input "search" at bounding box center [149, 126] width 77 height 14
paste input "621676"
type input "621676"
click button "Search" at bounding box center [149, 177] width 77 height 13
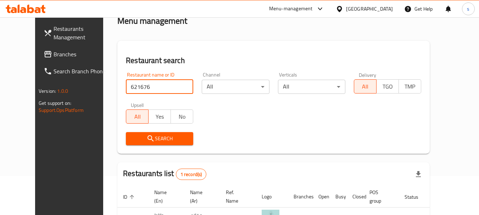
scroll to position [95, 0]
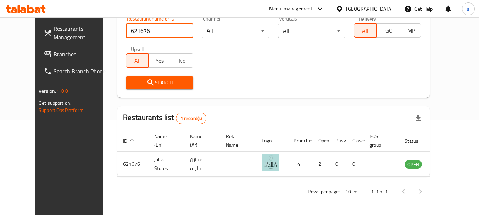
click at [54, 52] on span "Branches" at bounding box center [82, 54] width 56 height 9
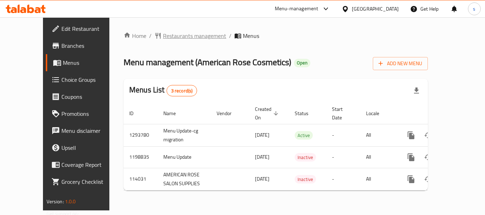
click at [165, 39] on span "Restaurants management" at bounding box center [194, 36] width 63 height 9
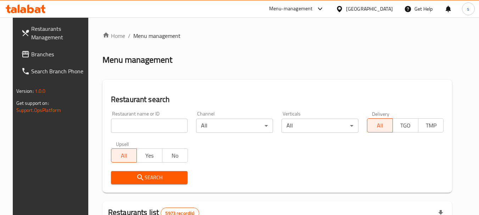
click at [129, 128] on input "search" at bounding box center [149, 126] width 77 height 14
paste input "605335"
type input "605335"
click button "Search" at bounding box center [149, 177] width 77 height 13
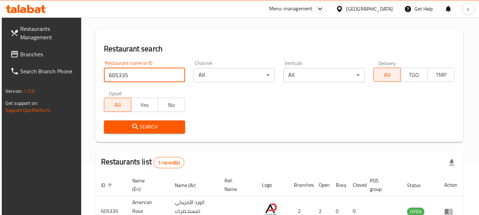
scroll to position [101, 0]
